Goal: Task Accomplishment & Management: Manage account settings

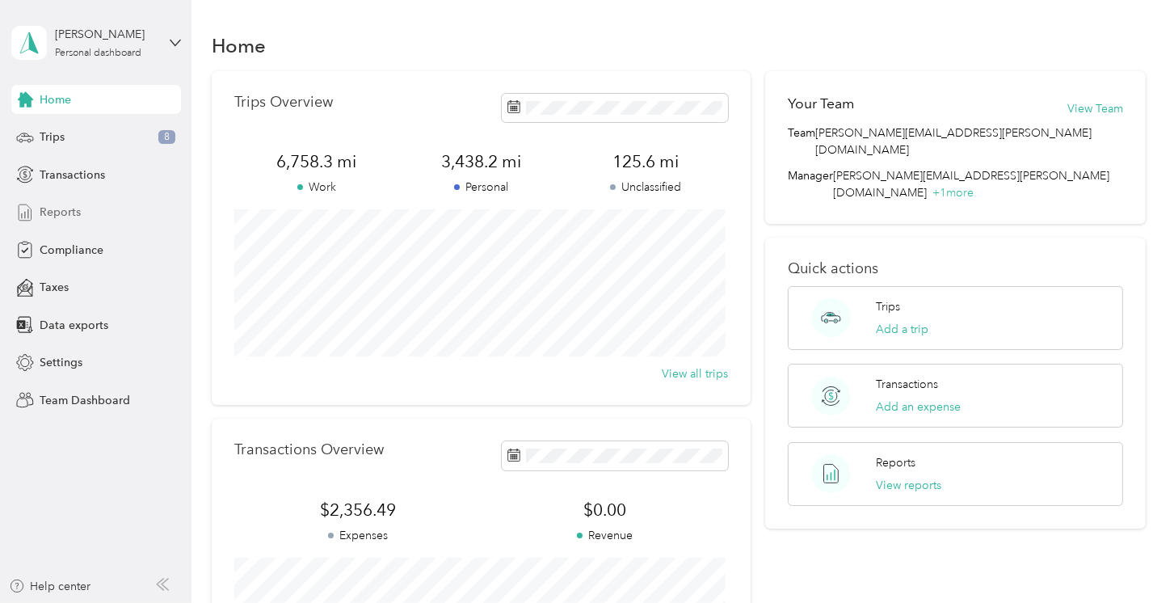
click at [63, 204] on span "Reports" at bounding box center [60, 212] width 41 height 17
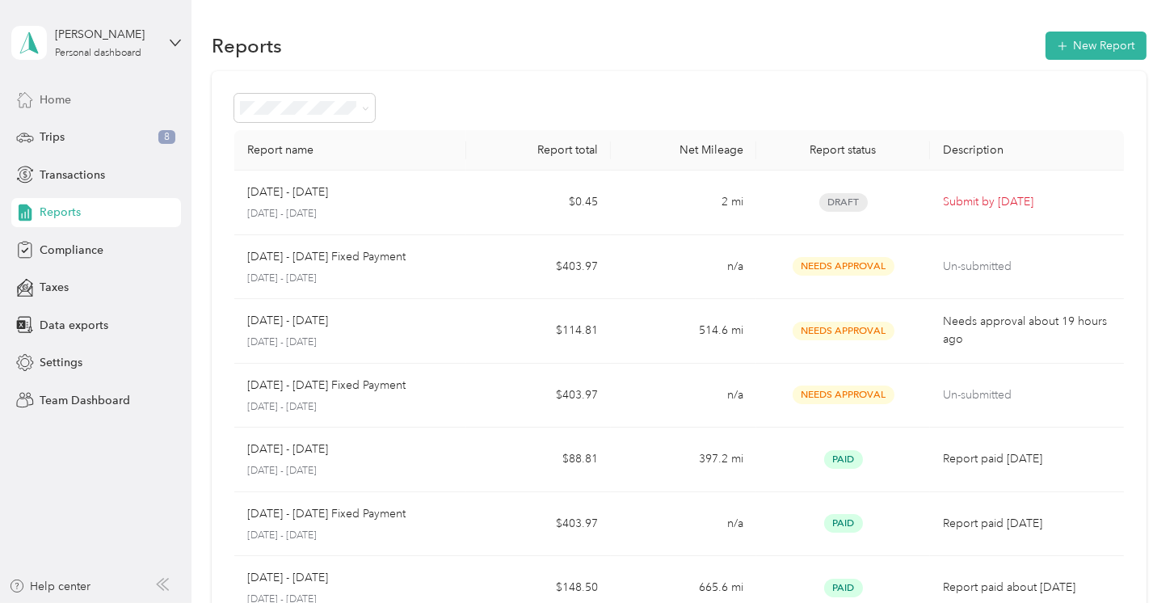
click at [57, 97] on span "Home" at bounding box center [56, 99] width 32 height 17
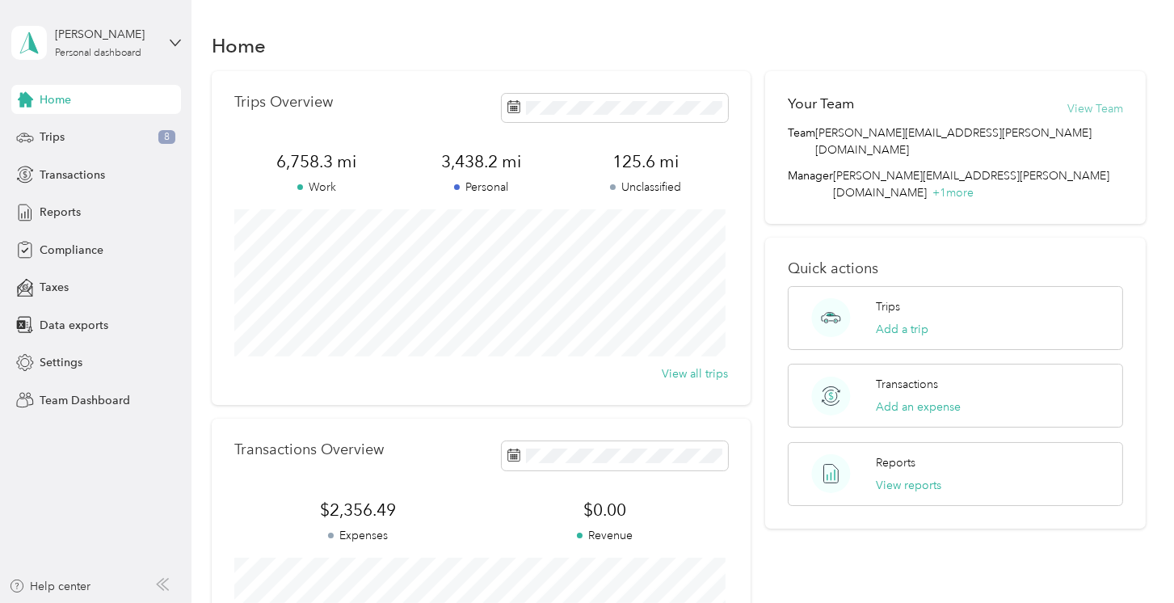
click at [1101, 111] on button "View Team" at bounding box center [1096, 108] width 56 height 17
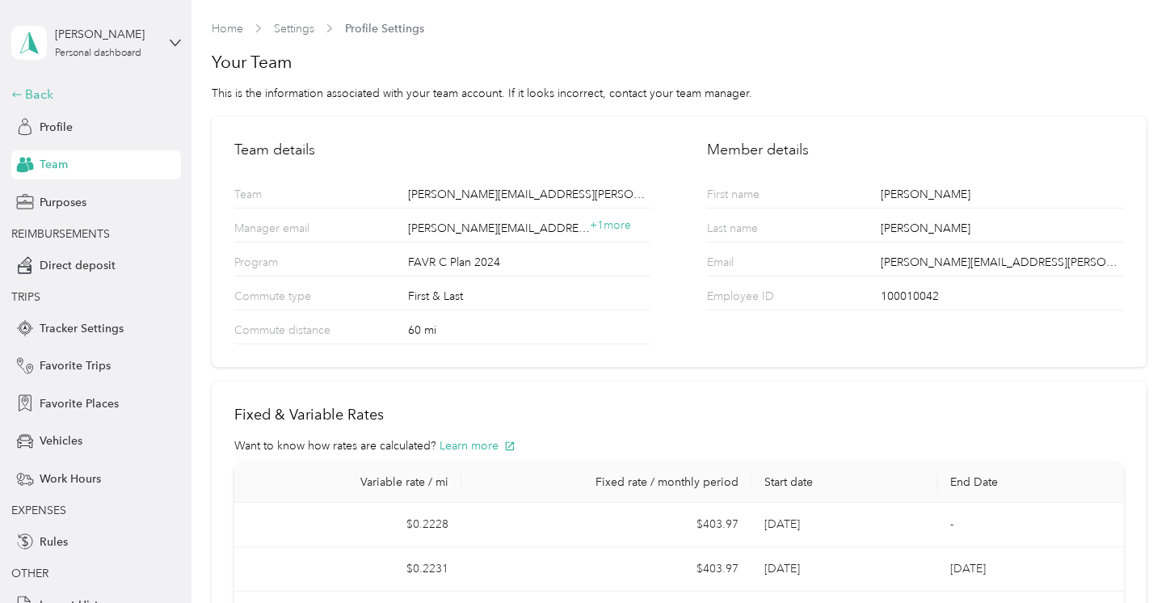
click at [32, 96] on div "Back" at bounding box center [92, 94] width 162 height 19
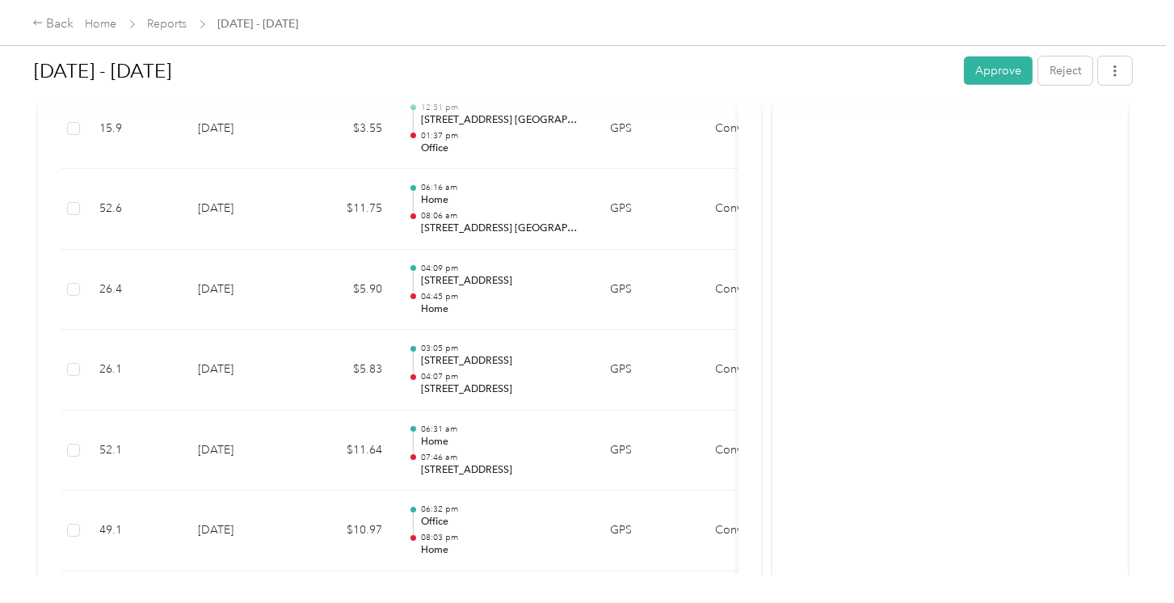
scroll to position [909, 0]
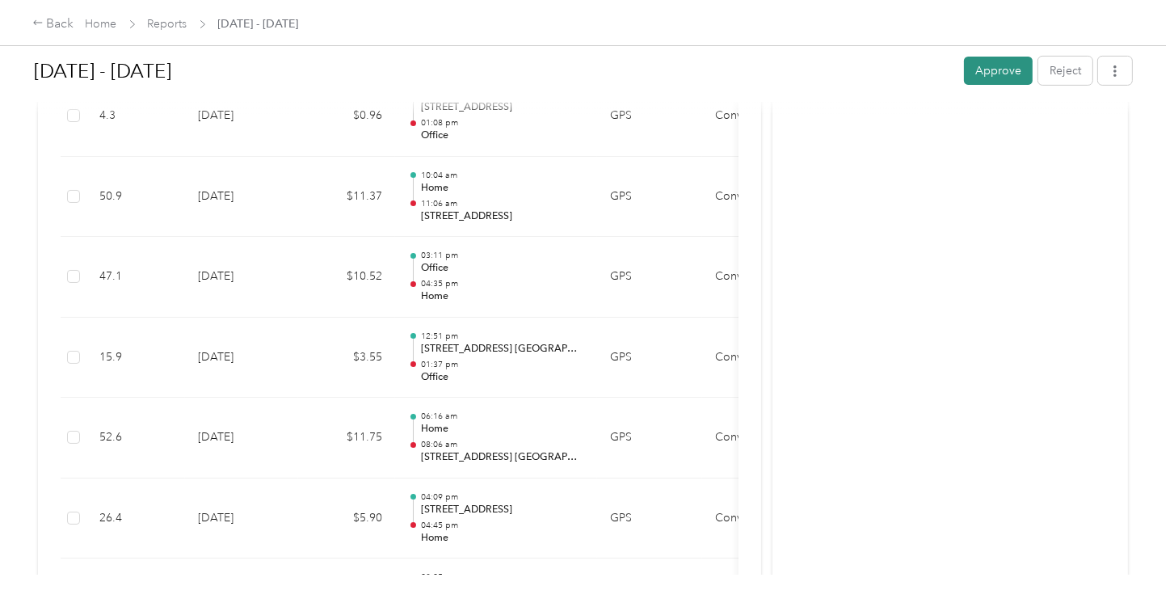
click at [987, 72] on button "Approve" at bounding box center [998, 71] width 69 height 28
